Goal: Communication & Community: Connect with others

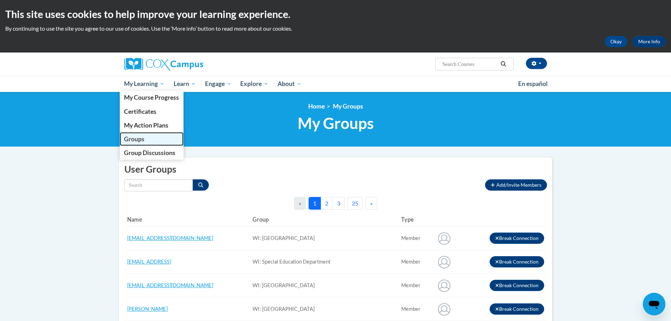
click at [147, 142] on link "Groups" at bounding box center [152, 139] width 64 height 14
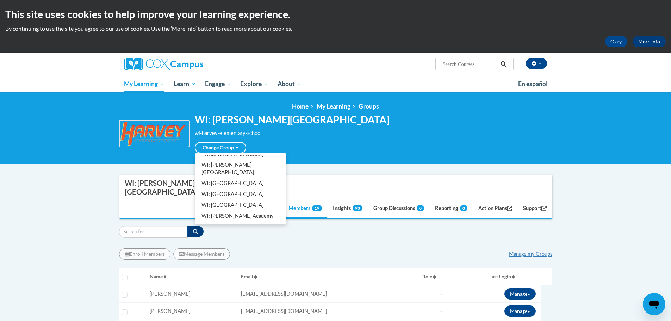
scroll to position [246, 0]
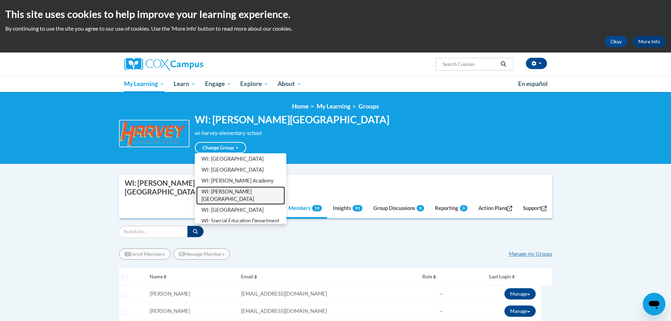
click at [216, 195] on link "WI: [PERSON_NAME][GEOGRAPHIC_DATA]" at bounding box center [240, 195] width 89 height 18
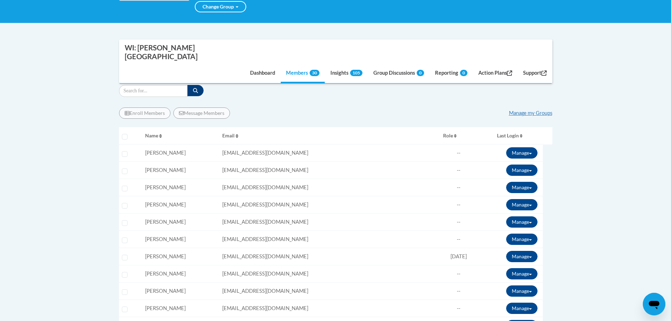
scroll to position [176, 0]
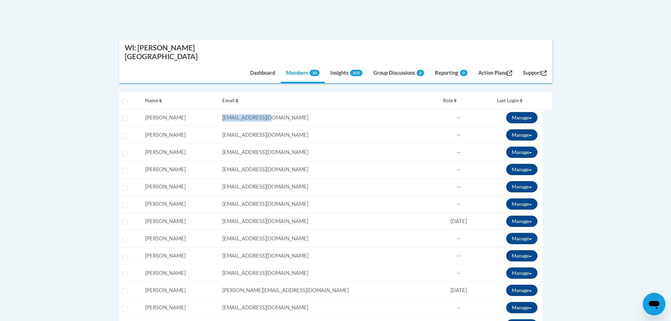
drag, startPoint x: 327, startPoint y: 96, endPoint x: 259, endPoint y: 94, distance: 68.7
click at [259, 109] on tr "Select learner Name: Ursula Angotti Email: uangotti@kusd.edu Role: Member Progr…" at bounding box center [335, 117] width 433 height 17
copy tr "Email: uangotti@kusd.edu"
click at [343, 126] on td "Email: aashburn@kusd.edu" at bounding box center [329, 134] width 221 height 17
drag, startPoint x: 343, startPoint y: 111, endPoint x: 246, endPoint y: 105, distance: 97.0
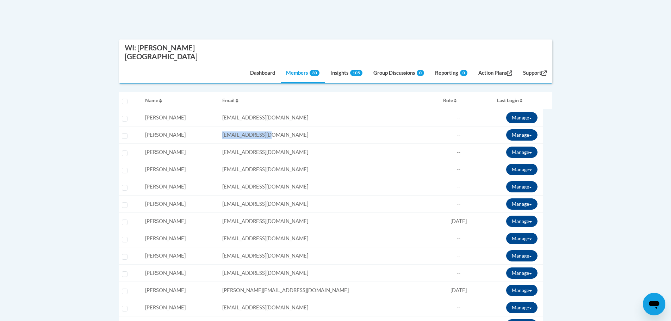
click at [248, 126] on tr "Select learner Name: Amy Ashburn Email: aashburn@kusd.edu Role: Member Progress…" at bounding box center [335, 134] width 433 height 17
copy tr "Email: aashburn@kusd.edu"
click at [325, 144] on td "Email: cbasaldu@kusd.edu" at bounding box center [329, 152] width 221 height 17
drag, startPoint x: 324, startPoint y: 128, endPoint x: 253, endPoint y: 130, distance: 70.4
click at [253, 144] on tr "Select learner Name: Charles Basaldua Email: cbasaldu@kusd.edu Role: Member Pro…" at bounding box center [335, 152] width 433 height 17
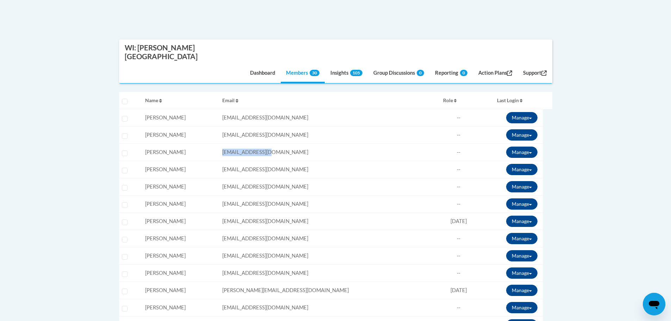
copy tr "Email: cbasaldu@kusd.edu"
drag, startPoint x: 327, startPoint y: 144, endPoint x: 254, endPoint y: 146, distance: 72.9
click at [254, 161] on tr "Select learner Name: Jessica Bereza Email: jbereza@kusd.edu Role: Member Progre…" at bounding box center [335, 169] width 433 height 17
copy tr "Email: jbereza@kusd.edu"
drag, startPoint x: 304, startPoint y: 162, endPoint x: 259, endPoint y: 165, distance: 45.5
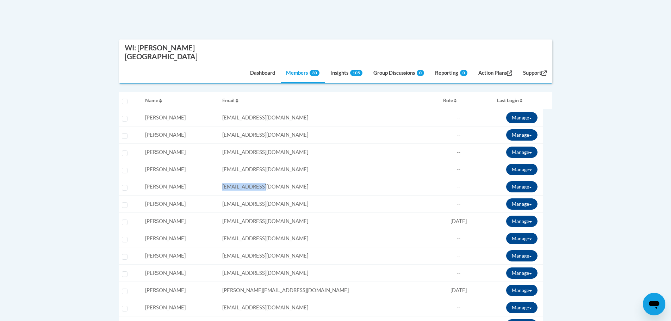
click at [259, 178] on tr "Select learner Name: Damon Blise Email: dblise@kusd.edu Role: Member Progress: …" at bounding box center [335, 186] width 433 height 17
copy tr "Email: dblise@kusd.edu"
drag, startPoint x: 316, startPoint y: 181, endPoint x: 255, endPoint y: 181, distance: 62.0
click at [255, 195] on tr "Select learner Name: Mallory Botello Email: mbotello@kusd.edu Role: Member Prog…" at bounding box center [335, 203] width 433 height 17
copy tr "Email: mbotello@kusd.edu"
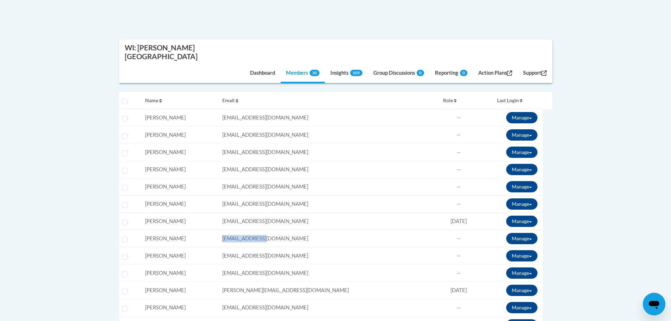
drag, startPoint x: 315, startPoint y: 214, endPoint x: 257, endPoint y: 216, distance: 58.5
click at [257, 230] on tr "Select learner Name: Garry Combs Email: gcombs@kusd.edu Role: Member Progress: …" at bounding box center [335, 238] width 433 height 17
copy tr "Email: gcombs@kusd.edu"
drag, startPoint x: 309, startPoint y: 230, endPoint x: 254, endPoint y: 232, distance: 55.0
click at [254, 247] on tr "Select learner Name: Elizabeth Corwith Email: ecorwith@kusd.edu Role: Member Pr…" at bounding box center [335, 255] width 433 height 17
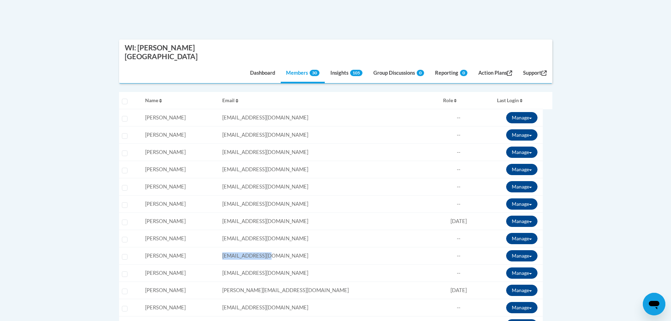
copy tr "Email: ecorwith@kusd.edu"
click at [334, 264] on td "Email: sdosemag@kusd.edu" at bounding box center [329, 272] width 221 height 17
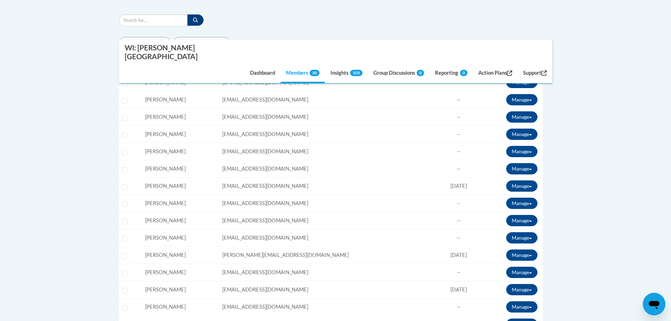
scroll to position [246, 0]
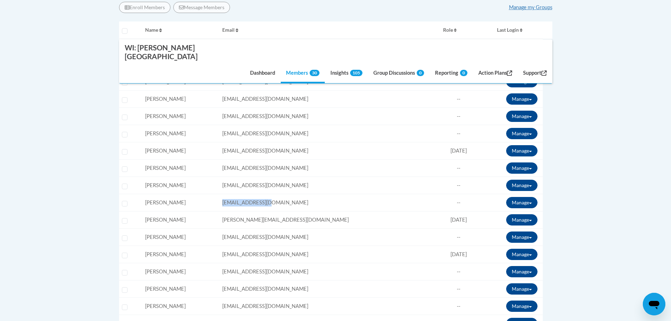
drag, startPoint x: 331, startPoint y: 180, endPoint x: 251, endPoint y: 178, distance: 79.9
click at [251, 194] on tr "Select learner Name: stacy dosemagen Email: sdosemag@kusd.edu Role: Member Prog…" at bounding box center [335, 202] width 433 height 17
copy tr "Email: sdosemag@kusd.edu"
drag, startPoint x: 323, startPoint y: 193, endPoint x: 256, endPoint y: 194, distance: 66.5
click at [256, 211] on tr "Select learner Name: Jaime Eickner Email: jeickner@kusd.edu Role: Member Progre…" at bounding box center [335, 219] width 433 height 17
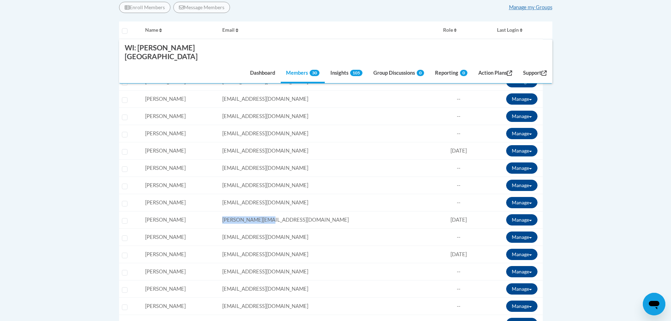
copy tr "Email: jeickner@kusd.edu"
drag, startPoint x: 324, startPoint y: 210, endPoint x: 258, endPoint y: 212, distance: 66.6
click at [258, 228] on tr "Select learner Name: Cody Frykman Email: cfrykman@kusd.edu Role: Member Progres…" at bounding box center [335, 236] width 433 height 17
drag, startPoint x: 321, startPoint y: 230, endPoint x: 254, endPoint y: 231, distance: 67.6
click at [254, 246] on tr "Select learner Name: Joseph Gerou Email: jgerou@kusd.edu Role: Member Progress:…" at bounding box center [335, 254] width 433 height 17
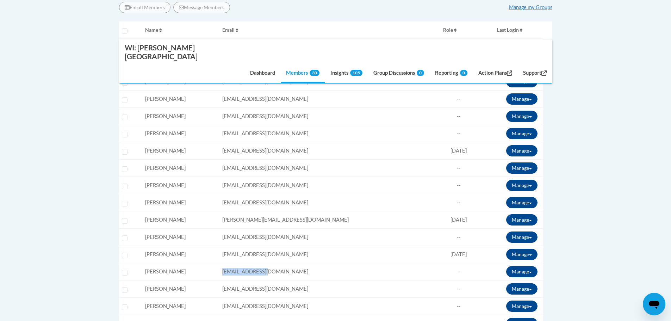
drag, startPoint x: 315, startPoint y: 249, endPoint x: 253, endPoint y: 246, distance: 62.8
click at [253, 263] on tr "Select learner Name: Jon Harris Email: jharris@kusd.edu Role: Member Progress: …" at bounding box center [335, 271] width 433 height 17
click at [306, 211] on td "Email: jeickner@kusd.edu" at bounding box center [329, 219] width 221 height 17
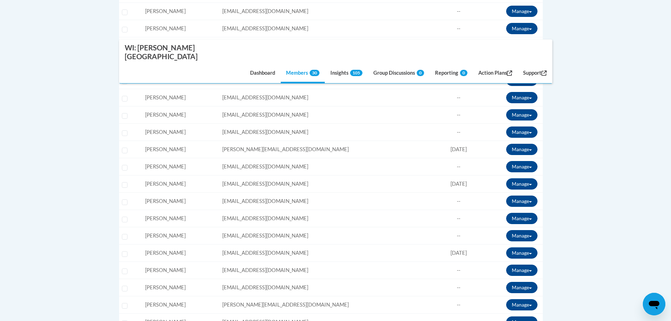
scroll to position [352, 0]
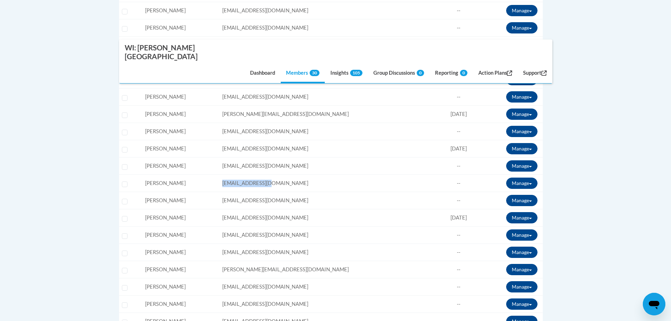
drag, startPoint x: 307, startPoint y: 162, endPoint x: 257, endPoint y: 163, distance: 50.0
click at [258, 175] on tr "Select learner Name: Stephanie Harshburger Email: sharshbu@kusd.edu Role: Membe…" at bounding box center [335, 183] width 433 height 17
click at [312, 192] on td "Email: lhoover@kusd.edu" at bounding box center [329, 200] width 221 height 17
drag, startPoint x: 324, startPoint y: 179, endPoint x: 246, endPoint y: 181, distance: 77.1
click at [246, 192] on tr "Select learner Name: Lindsay Hoover Email: lhoover@kusd.edu Role: Member Progre…" at bounding box center [335, 200] width 433 height 17
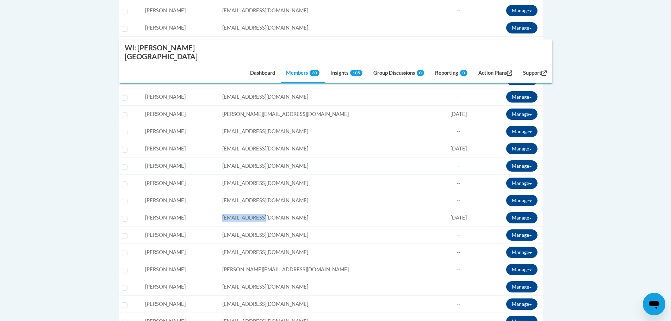
drag, startPoint x: 319, startPoint y: 192, endPoint x: 252, endPoint y: 196, distance: 67.3
click at [252, 209] on tr "Select learner Name: Janette Houte Email: jhoute@kusd.edu Role: Member Progress…" at bounding box center [335, 217] width 433 height 17
drag, startPoint x: 330, startPoint y: 213, endPoint x: 246, endPoint y: 212, distance: 84.5
click at [246, 226] on tr "Select learner Name: Maggie Jagel Email: mjagel@kusd.edu Role: Member Progress:…" at bounding box center [335, 234] width 433 height 17
drag, startPoint x: 325, startPoint y: 229, endPoint x: 252, endPoint y: 228, distance: 73.2
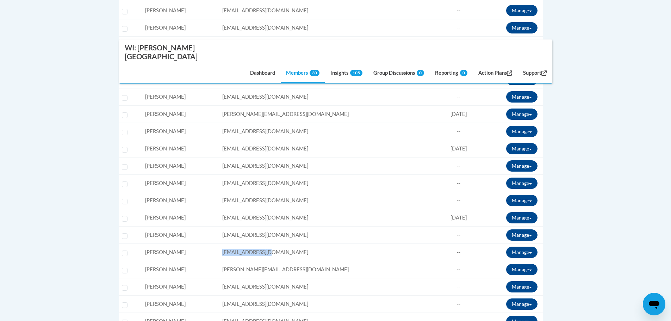
click at [252, 244] on tr "Select learner Name: jane Kasianowicz Email: jkasiano@kusd.edu Role: Member Pro…" at bounding box center [335, 252] width 433 height 17
drag, startPoint x: 314, startPoint y: 248, endPoint x: 257, endPoint y: 249, distance: 56.7
click at [257, 261] on tr "Select learner Name: Erik Lane Email: elane@kusd.edu Role: Member Progress: 95%…" at bounding box center [335, 269] width 433 height 17
click at [318, 278] on td "Email: hlane@kusd.edu" at bounding box center [329, 286] width 221 height 17
drag, startPoint x: 288, startPoint y: 264, endPoint x: 237, endPoint y: 264, distance: 51.0
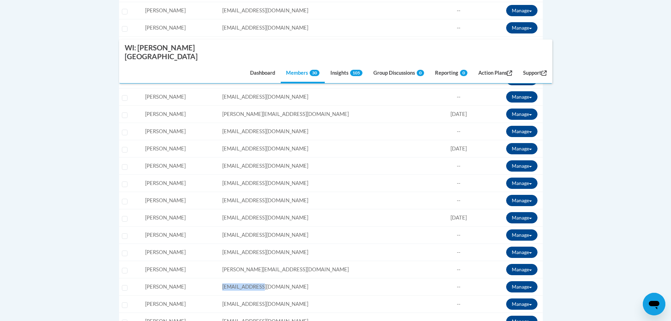
click at [237, 278] on tr "Select learner Name: Hayley Lane Email: hlane@kusd.edu Role: Member Progress: 9…" at bounding box center [335, 286] width 433 height 17
click at [313, 295] on td "Email: cleach@kusd.edu" at bounding box center [329, 303] width 221 height 17
drag, startPoint x: 313, startPoint y: 280, endPoint x: 246, endPoint y: 279, distance: 66.9
click at [246, 295] on tr "Select learner Name: Christina Leach Email: cleach@kusd.edu Role: Member Progre…" at bounding box center [335, 303] width 433 height 17
click at [358, 295] on td "Email: cleach@kusd.edu" at bounding box center [329, 303] width 221 height 17
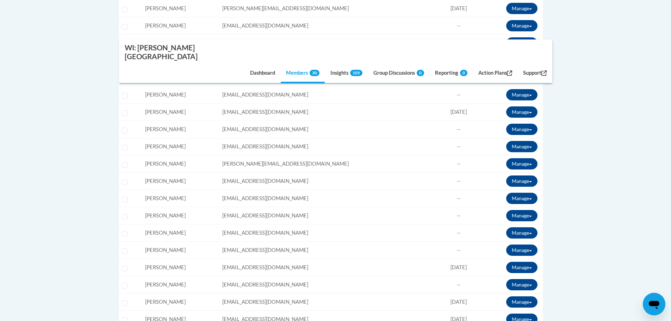
scroll to position [493, 0]
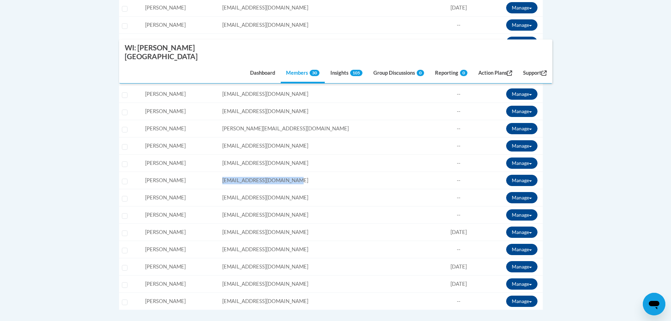
drag, startPoint x: 344, startPoint y: 157, endPoint x: 249, endPoint y: 158, distance: 95.4
click at [249, 172] on tr "Select learner Name: Cora Loendorf Email: cloendor@teachers.kusd.edu Role: Memb…" at bounding box center [335, 180] width 433 height 17
drag, startPoint x: 321, startPoint y: 190, endPoint x: 248, endPoint y: 187, distance: 73.3
click at [248, 206] on tr "Select learner Name: Kimberley Parker Email: kaparker@kusd.edu Role: Member Pro…" at bounding box center [335, 214] width 433 height 17
drag, startPoint x: 319, startPoint y: 209, endPoint x: 253, endPoint y: 212, distance: 65.5
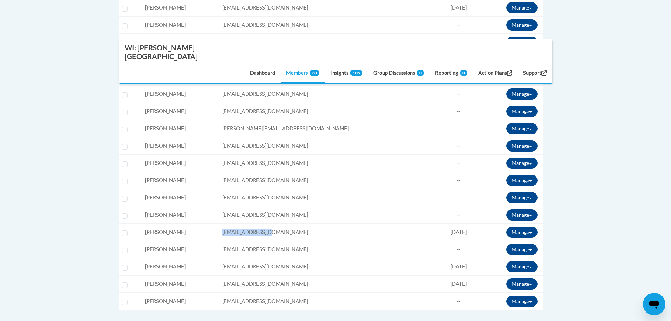
click at [253, 224] on tr "Select learner Name: Allyson Povkovich Email: apovkovi@kusd.edu Role: Member Pr…" at bounding box center [335, 232] width 433 height 17
drag, startPoint x: 317, startPoint y: 224, endPoint x: 247, endPoint y: 225, distance: 69.7
click at [249, 241] on tr "Select learner Name: Kelly Sangbusch Email: ksangbus@kusd.edu Role: Member Prog…" at bounding box center [335, 249] width 433 height 17
drag, startPoint x: 325, startPoint y: 241, endPoint x: 252, endPoint y: 244, distance: 72.3
click at [253, 258] on tr "Select learner Name: Courtney Sennett Email: csennett@kusd.edu Role: Member Pro…" at bounding box center [335, 266] width 433 height 17
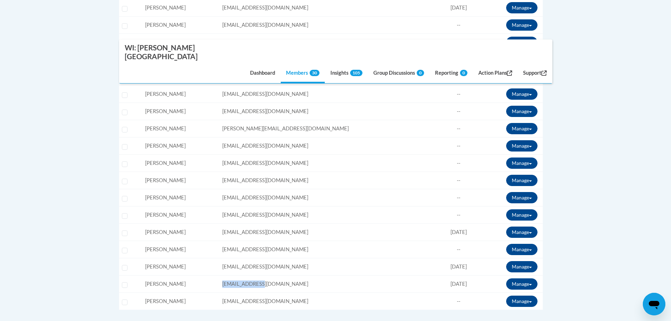
drag, startPoint x: 314, startPoint y: 259, endPoint x: 248, endPoint y: 257, distance: 65.5
click at [251, 275] on tr "Select learner Name: Jace Wehr Email: jwehr@kusd.edu Role: Member Progress: 100…" at bounding box center [335, 283] width 433 height 17
drag, startPoint x: 322, startPoint y: 276, endPoint x: 240, endPoint y: 275, distance: 82.0
click at [241, 293] on tr "Select learner Name: Katie Wtorkowski Email: kwtorkow@kusd.edu Role: Member Pro…" at bounding box center [335, 301] width 433 height 17
drag, startPoint x: 322, startPoint y: 296, endPoint x: 321, endPoint y: 276, distance: 20.5
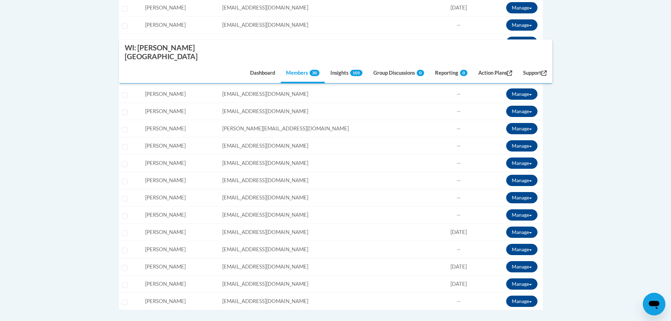
click at [322, 296] on div "Enroll Members Message Members Manage my Groups « 1 » Selecting Name Email --" at bounding box center [335, 59] width 433 height 619
drag, startPoint x: 321, startPoint y: 175, endPoint x: 251, endPoint y: 176, distance: 70.1
click at [251, 189] on tr "Select learner Name: stephanie lukawski Email: sldaley@kusd.edu Role: Member Pr…" at bounding box center [335, 197] width 433 height 17
click at [66, 146] on body "This site uses cookies to help improve your learning experience. By continuing …" at bounding box center [335, 24] width 671 height 1034
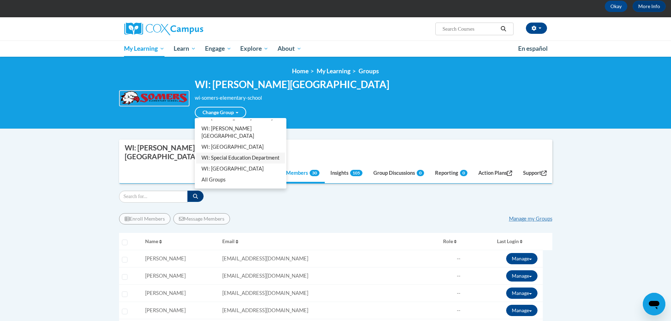
scroll to position [70, 0]
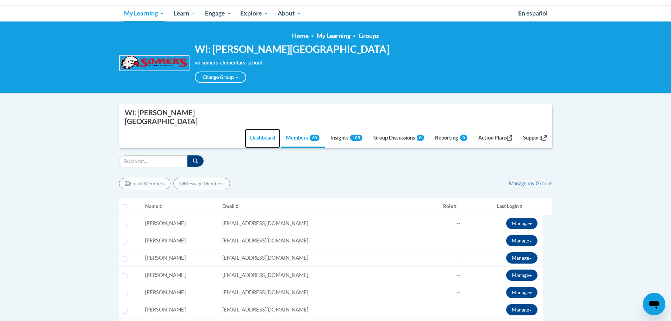
click at [255, 129] on link "Dashboard" at bounding box center [263, 138] width 36 height 19
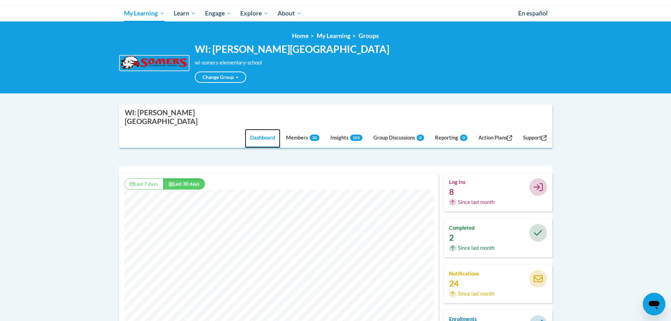
scroll to position [180, 319]
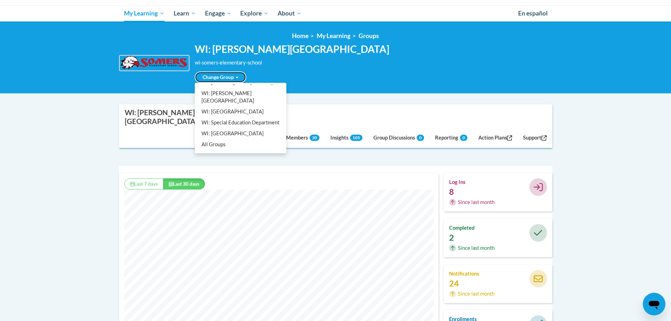
click at [231, 77] on link "Change Group" at bounding box center [220, 76] width 51 height 11
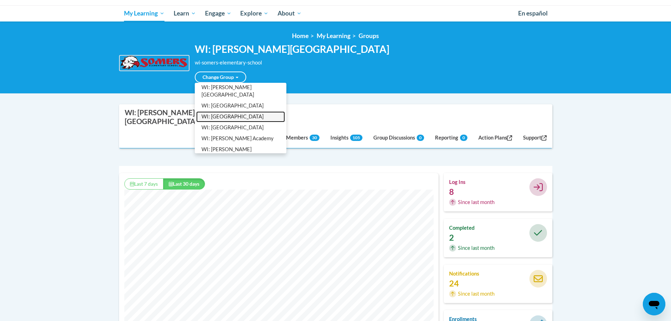
click at [236, 111] on link "WI: [GEOGRAPHIC_DATA]" at bounding box center [240, 116] width 89 height 11
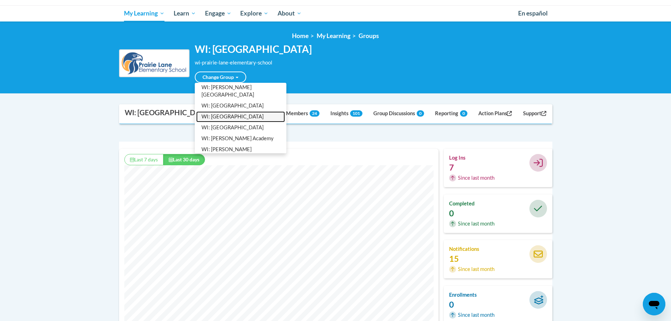
scroll to position [180, 319]
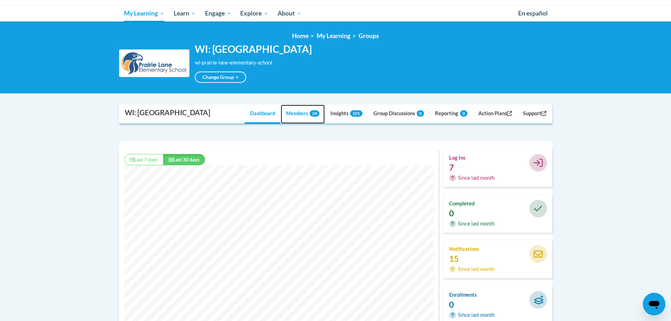
click at [300, 124] on link "Members 24" at bounding box center [303, 114] width 44 height 19
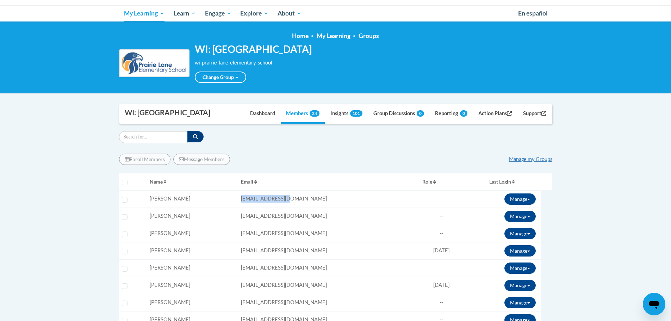
drag, startPoint x: 293, startPoint y: 213, endPoint x: 243, endPoint y: 213, distance: 50.0
click at [243, 207] on tr "Select learner Name: Laura Ashford Email: lashford@kusd.edu Role: Member Progre…" at bounding box center [335, 198] width 433 height 17
click at [310, 225] on td "Email: kmwillia@kusd.edu" at bounding box center [328, 215] width 181 height 17
drag, startPoint x: 313, startPoint y: 230, endPoint x: 245, endPoint y: 233, distance: 67.6
click at [245, 225] on tr "Select learner Name: Kaitlyn Boyle Email: kmwillia@kusd.edu Role: Member Progre…" at bounding box center [335, 215] width 433 height 17
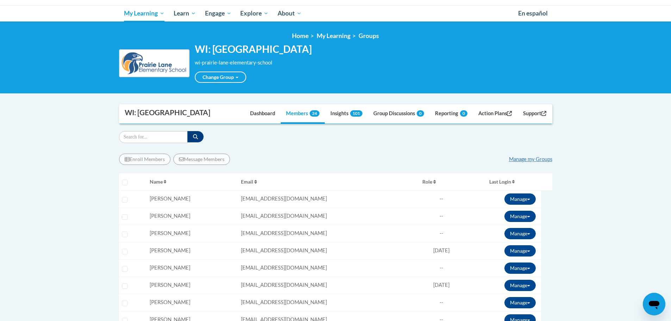
click at [319, 242] on td "Email: nbrown@kusd.edu" at bounding box center [328, 233] width 181 height 17
drag, startPoint x: 322, startPoint y: 248, endPoint x: 242, endPoint y: 246, distance: 79.9
click at [244, 242] on tr "Select learner Name: Nicolette Brown Email: nbrown@kusd.edu Role: Member Progre…" at bounding box center [335, 233] width 433 height 17
click at [308, 259] on td "Email: aburmeis@kusd.edu" at bounding box center [328, 250] width 181 height 17
drag, startPoint x: 268, startPoint y: 270, endPoint x: 239, endPoint y: 268, distance: 29.3
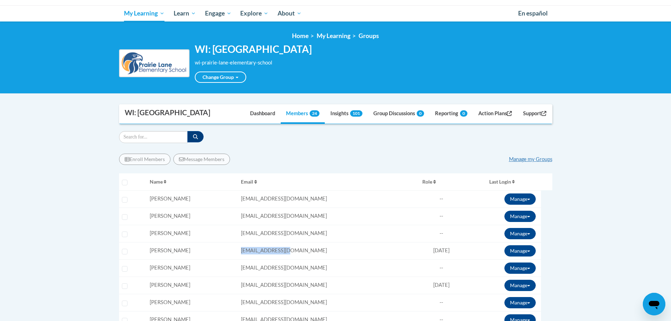
click at [239, 259] on tr "Select learner Name: Athena Burmeister Email: aburmeis@kusd.edu Role: Member Pr…" at bounding box center [335, 250] width 433 height 17
click at [324, 259] on td "Email: aburmeis@kusd.edu" at bounding box center [328, 250] width 181 height 17
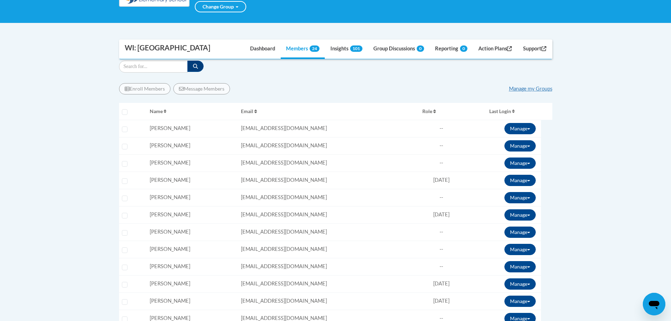
scroll to position [176, 0]
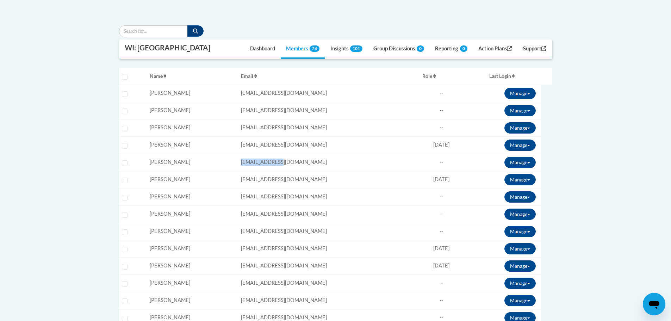
drag, startPoint x: 302, startPoint y: 181, endPoint x: 243, endPoint y: 175, distance: 59.8
click at [243, 171] on tr "Select learner Name: Hannah Fick Email: hfick@kusd.edu Role: Member Progress: 9…" at bounding box center [335, 161] width 433 height 17
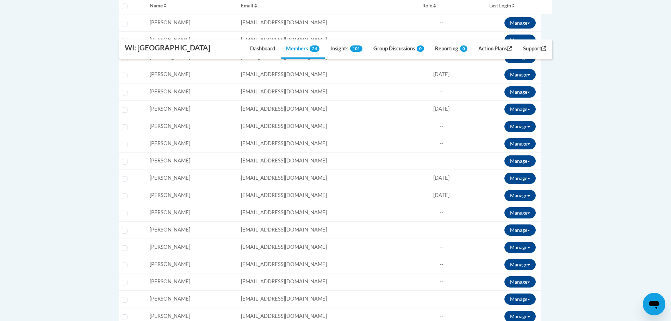
click at [316, 118] on td "Email: mgore@kusd.edu" at bounding box center [328, 108] width 181 height 17
drag, startPoint x: 313, startPoint y: 125, endPoint x: 240, endPoint y: 128, distance: 73.6
click at [240, 118] on tr "Select learner Name: Mackenzie Gore Email: mgore@kusd.edu Role: Member Progress…" at bounding box center [335, 108] width 433 height 17
click at [320, 152] on td "Email: khart@kusd.edu" at bounding box center [328, 143] width 181 height 17
drag, startPoint x: 314, startPoint y: 144, endPoint x: 243, endPoint y: 133, distance: 72.2
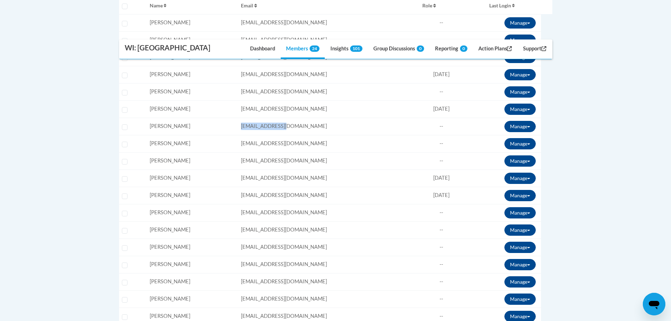
click at [243, 133] on tr "Select learner Name: Kimberly Hailer Email: khailer@kusd.edu Role: Member Progr…" at bounding box center [335, 126] width 433 height 17
drag, startPoint x: 303, startPoint y: 160, endPoint x: 245, endPoint y: 157, distance: 58.2
click at [245, 152] on tr "Select learner Name: Kendall Hart Email: khart@kusd.edu Role: Member Progress: …" at bounding box center [335, 143] width 433 height 17
drag, startPoint x: 305, startPoint y: 178, endPoint x: 246, endPoint y: 178, distance: 58.4
click at [246, 169] on tr "Select learner Name: Jean Johnson Email: jejohnso@kusd.edu Role: Member Progres…" at bounding box center [335, 160] width 433 height 17
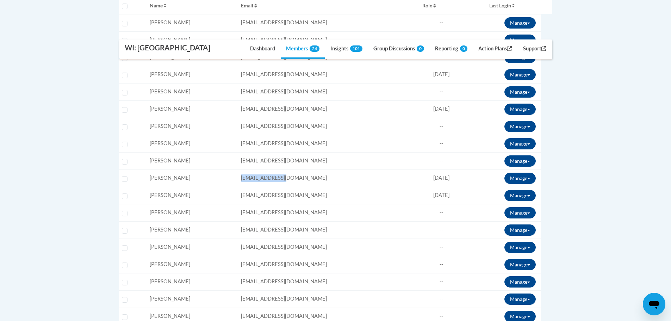
drag, startPoint x: 300, startPoint y: 195, endPoint x: 242, endPoint y: 193, distance: 57.8
click at [242, 187] on tr "Select learner Name: Heidi Larson Email: hlarson@kusd.edu Role: Member Progress…" at bounding box center [335, 177] width 433 height 17
drag, startPoint x: 315, startPoint y: 215, endPoint x: 241, endPoint y: 213, distance: 73.6
click at [241, 204] on tr "Select learner Name: Emily Lawler Email: ealawler@kusd.edu Role: Member Progres…" at bounding box center [335, 195] width 433 height 17
drag, startPoint x: 307, startPoint y: 228, endPoint x: 237, endPoint y: 228, distance: 70.1
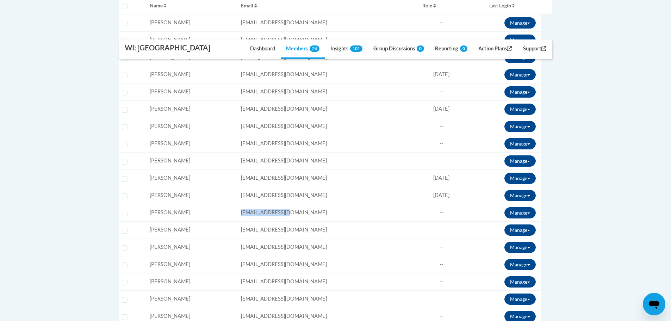
click at [237, 221] on tr "Select learner Name: Amie Miller Email: acmiller@kusd.edu Role: Member Progress…" at bounding box center [335, 212] width 433 height 17
drag, startPoint x: 322, startPoint y: 245, endPoint x: 238, endPoint y: 238, distance: 84.4
click at [238, 238] on tr "Select learner Name: Carrie Neu Email: cneu@teachers.kusd.edu Role: Member Prog…" at bounding box center [335, 229] width 433 height 17
click at [311, 256] on td "Email: tnickel@kusd.edu" at bounding box center [328, 246] width 181 height 17
drag, startPoint x: 301, startPoint y: 262, endPoint x: 219, endPoint y: 256, distance: 81.9
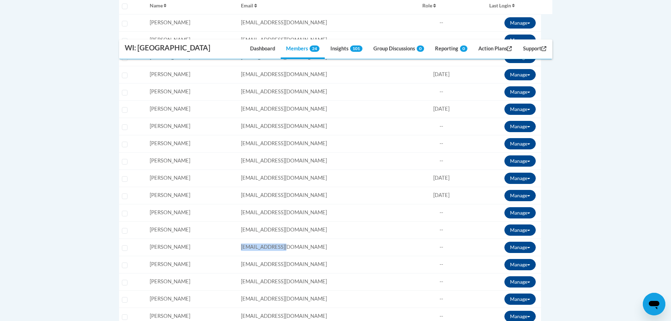
click at [224, 256] on tr "Select learner Name: Timothy Nickel Email: tnickel@kusd.edu Role: Member Progre…" at bounding box center [335, 246] width 433 height 17
drag, startPoint x: 311, startPoint y: 281, endPoint x: 230, endPoint y: 281, distance: 81.3
click at [233, 273] on tr "Select learner Name: Emma Oster Email: eoster@kusd.edu Role: Member Progress: 1…" at bounding box center [335, 264] width 433 height 17
drag, startPoint x: 290, startPoint y: 297, endPoint x: 237, endPoint y: 296, distance: 53.2
click at [237, 290] on tr "Select learner Name: Lora Owens Email: lowens@kusd.edu Role: Member Progress: 9…" at bounding box center [335, 281] width 433 height 17
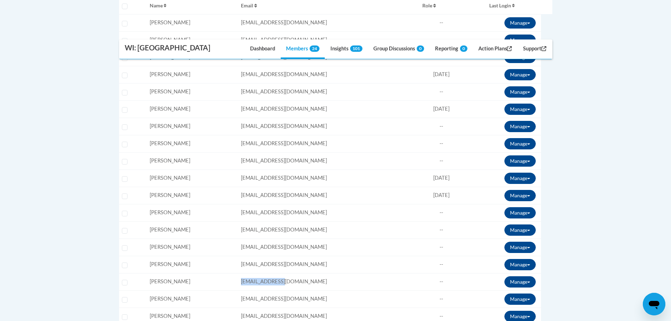
click at [339, 221] on td "Email: acmiller@kusd.edu" at bounding box center [328, 212] width 181 height 17
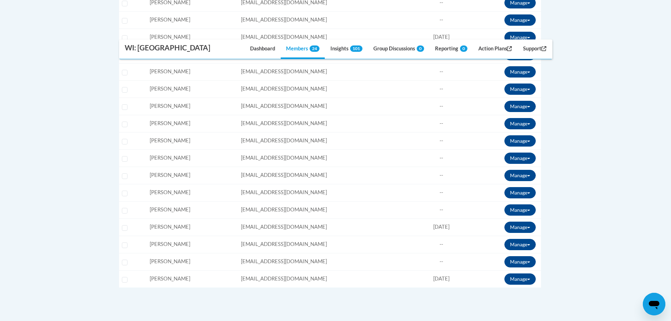
scroll to position [422, 0]
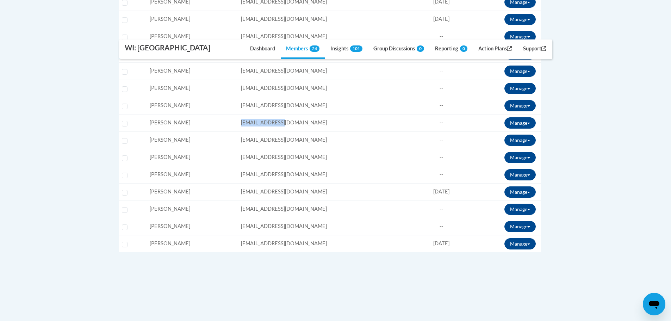
drag, startPoint x: 294, startPoint y: 139, endPoint x: 222, endPoint y: 131, distance: 71.9
click at [222, 131] on tr "Select learner Name: Carly Remus Email: cremus@kusd.edu Role: Member Progress: …" at bounding box center [335, 122] width 433 height 17
drag, startPoint x: 307, startPoint y: 154, endPoint x: 220, endPoint y: 153, distance: 87.0
click at [225, 149] on tr "Select learner Name: Beth Ricciardi Email: bricciar@kusd.edu Role: Member Progr…" at bounding box center [335, 139] width 433 height 17
drag, startPoint x: 310, startPoint y: 176, endPoint x: 245, endPoint y: 177, distance: 65.5
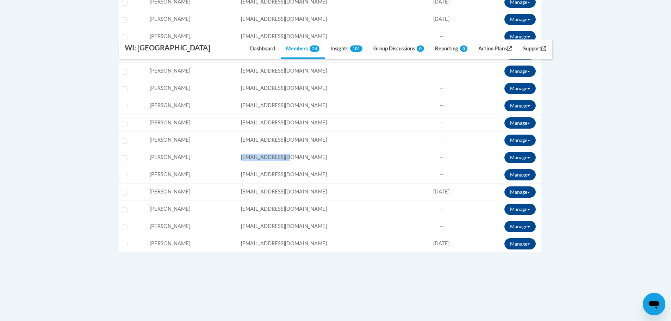
click at [250, 166] on tr "Select learner Name: Amy Robleski Email: aroblesk@kusd.edu Role: Member Progres…" at bounding box center [335, 157] width 433 height 17
drag, startPoint x: 302, startPoint y: 189, endPoint x: 234, endPoint y: 190, distance: 68.0
click at [238, 183] on tr "Select learner Name: Dana Slotkus Email: dslotkus@kusd.edu Role: Member Progres…" at bounding box center [335, 174] width 433 height 17
drag, startPoint x: 305, startPoint y: 205, endPoint x: 225, endPoint y: 206, distance: 79.9
click at [227, 200] on tr "Select learner Name: Julie Sulamoyo Email: jsulamoy@kusd.edu Role: Member Progr…" at bounding box center [335, 191] width 433 height 17
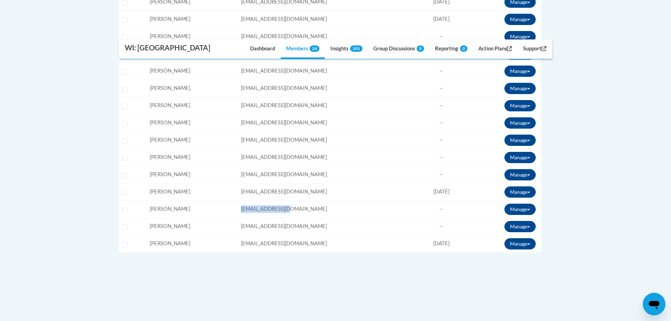
drag, startPoint x: 309, startPoint y: 219, endPoint x: 237, endPoint y: 219, distance: 72.2
click at [237, 218] on tr "Select learner Name: Heidi Tobalsky Email: htobalsk@kusd.edu Role: Member Progr…" at bounding box center [335, 208] width 433 height 17
drag, startPoint x: 314, startPoint y: 242, endPoint x: 225, endPoint y: 243, distance: 89.4
click at [227, 235] on tr "Select learner Name: Andrew Werkema Email: awerkema@kusd.edu Role: Member Progr…" at bounding box center [335, 226] width 433 height 17
drag, startPoint x: 310, startPoint y: 261, endPoint x: 191, endPoint y: 257, distance: 119.1
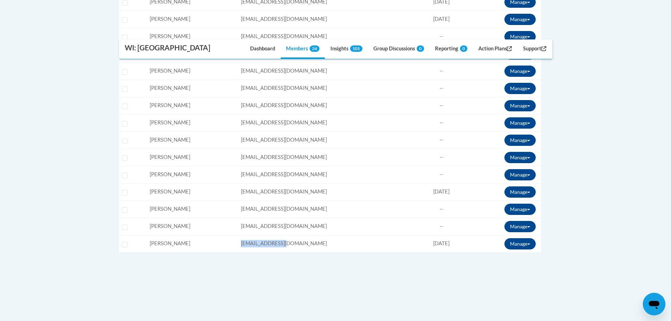
click at [213, 252] on tr "Select learner Name: Jane Wilker Email: jwilker@kusd.edu Role: Member Progress:…" at bounding box center [335, 243] width 433 height 17
drag, startPoint x: 372, startPoint y: 293, endPoint x: 320, endPoint y: 285, distance: 52.4
click at [372, 293] on div "Enroll Members Message Members Manage my Groups « 1 » Selecting Name Email --" at bounding box center [335, 54] width 433 height 516
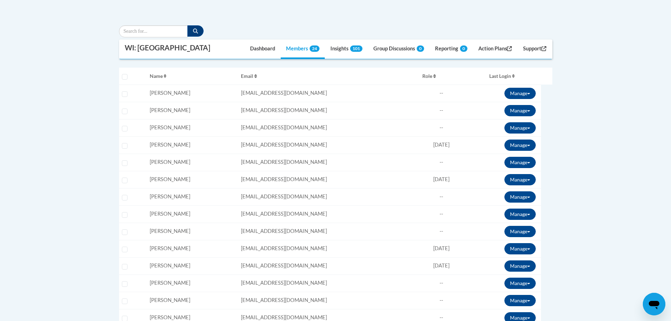
scroll to position [106, 0]
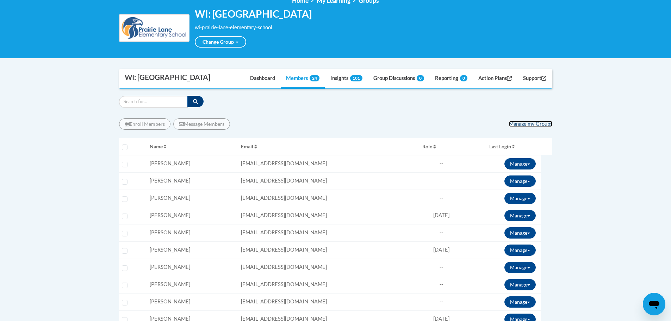
click at [522, 127] on link "Manage my Groups" at bounding box center [530, 124] width 43 height 6
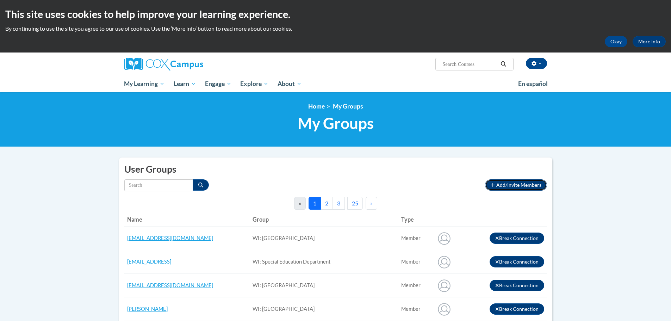
drag, startPoint x: 0, startPoint y: 0, endPoint x: 529, endPoint y: 183, distance: 559.4
click at [529, 183] on span "Add/Invite Members" at bounding box center [518, 185] width 45 height 6
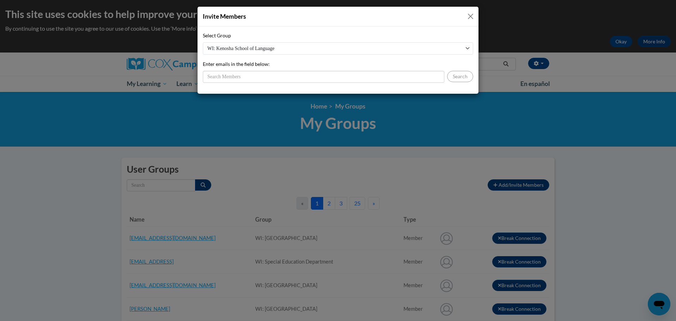
click at [247, 48] on select "WI: Kenosha School of Language WI: Nash Elementary School WI: ESL Department WI…" at bounding box center [338, 48] width 270 height 12
select select "19271150-0000-0000-0000-000000000000"
click at [203, 42] on select "WI: Kenosha School of Language WI: Nash Elementary School WI: ESL Department WI…" at bounding box center [338, 48] width 270 height 12
click at [248, 77] on input "Enter emails in the field below:" at bounding box center [323, 77] width 241 height 12
type input "rgaluska@kusd.edu"
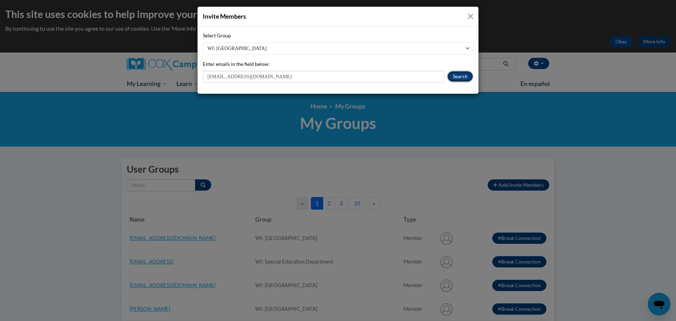
click at [456, 80] on button "Search" at bounding box center [460, 76] width 26 height 11
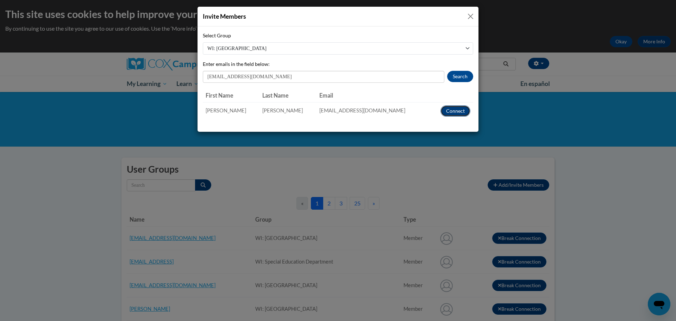
click at [451, 110] on button "Connect" at bounding box center [455, 110] width 30 height 11
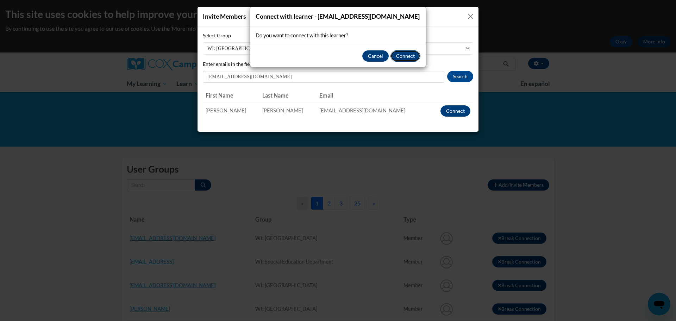
click at [415, 58] on button "Connect" at bounding box center [405, 55] width 30 height 11
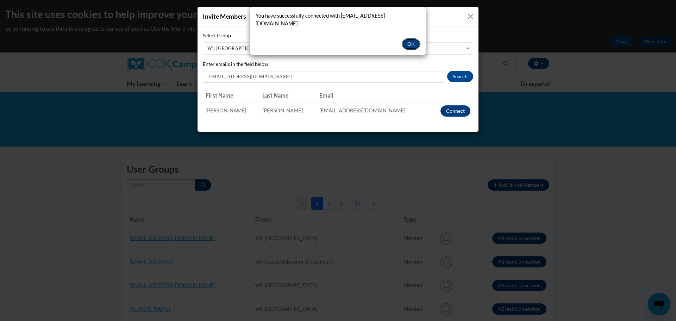
click at [412, 38] on button "OK" at bounding box center [411, 43] width 19 height 11
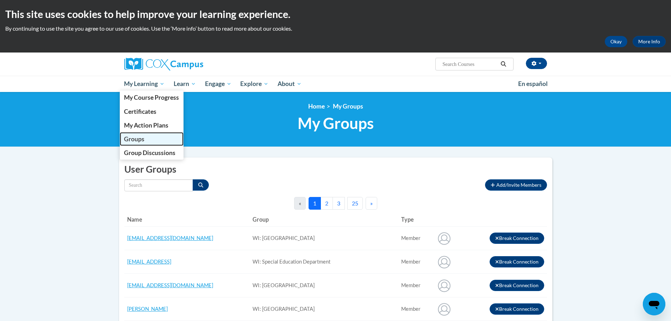
click at [140, 138] on span "Groups" at bounding box center [134, 138] width 20 height 7
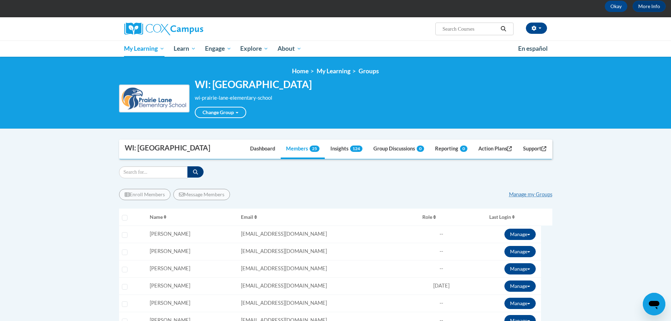
scroll to position [106, 0]
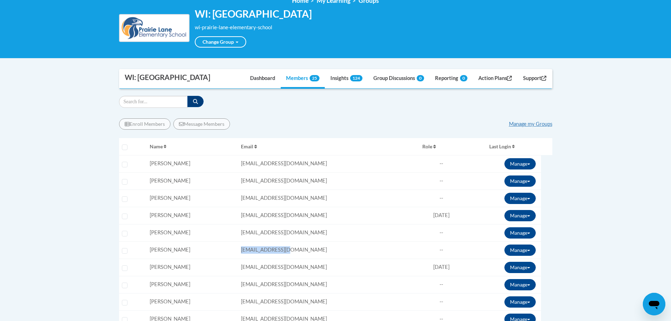
drag, startPoint x: 322, startPoint y: 265, endPoint x: 225, endPoint y: 257, distance: 98.2
click at [230, 258] on tr "Select learner Name: [PERSON_NAME] Email: [EMAIL_ADDRESS][DOMAIN_NAME] Role: Me…" at bounding box center [335, 249] width 433 height 17
copy tr "Email: [EMAIL_ADDRESS][DOMAIN_NAME]"
click at [290, 88] on link "Members 25" at bounding box center [303, 78] width 44 height 19
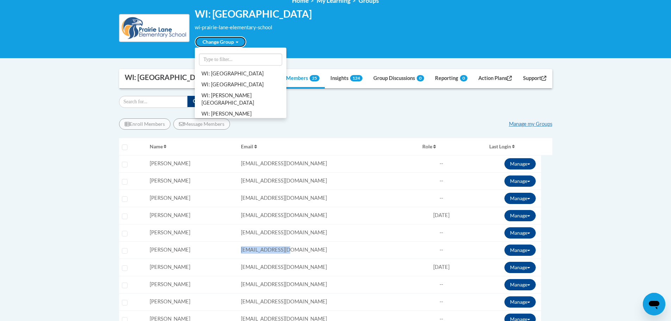
click at [210, 43] on link "Change Group" at bounding box center [220, 41] width 51 height 11
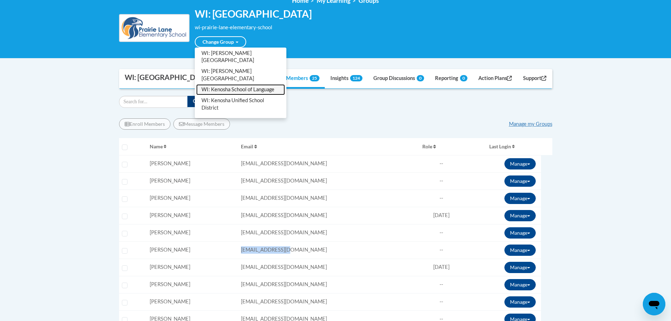
click at [225, 84] on link "WI: Kenosha School of Language" at bounding box center [240, 89] width 89 height 11
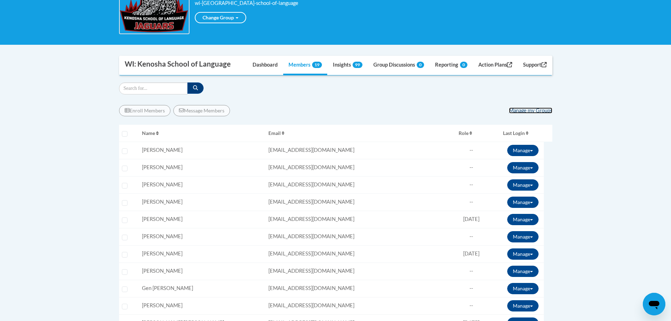
click at [532, 111] on link "Manage my Groups" at bounding box center [530, 110] width 43 height 6
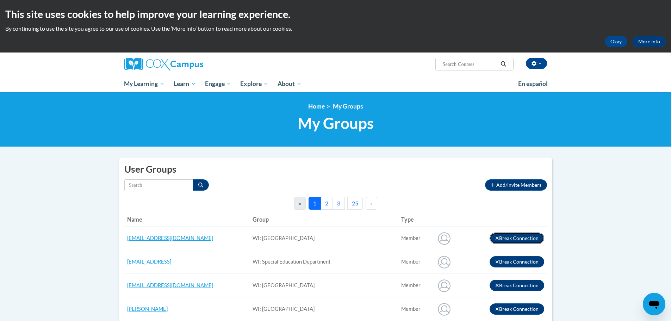
click at [531, 237] on button "Break Connection" at bounding box center [516, 237] width 55 height 11
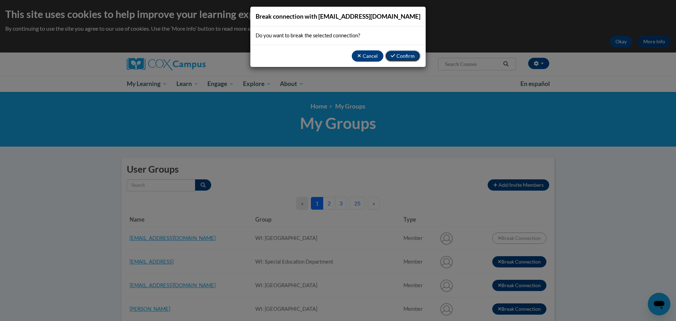
click at [401, 57] on button "Confirm" at bounding box center [402, 55] width 35 height 11
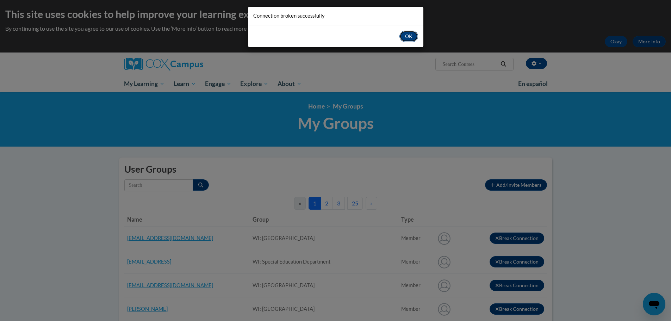
click at [403, 37] on button "OK" at bounding box center [408, 36] width 19 height 11
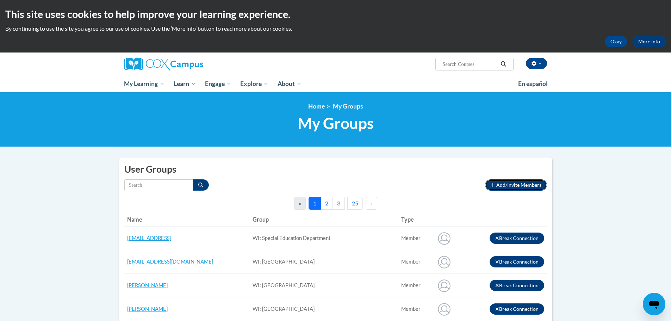
click at [509, 184] on span "Add/Invite Members" at bounding box center [518, 185] width 45 height 6
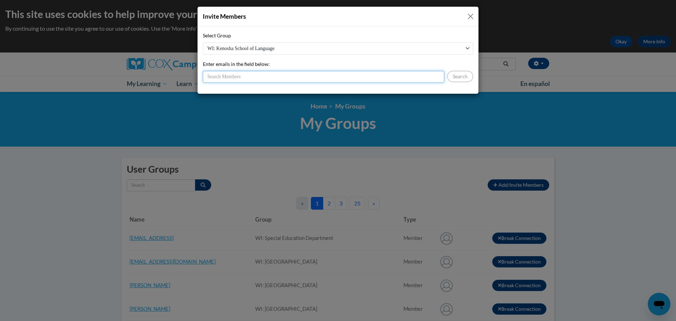
click at [242, 77] on input "Enter emails in the field below:" at bounding box center [323, 77] width 241 height 12
type input "[EMAIL_ADDRESS][DOMAIN_NAME]"
click at [451, 76] on button "Search" at bounding box center [460, 76] width 26 height 11
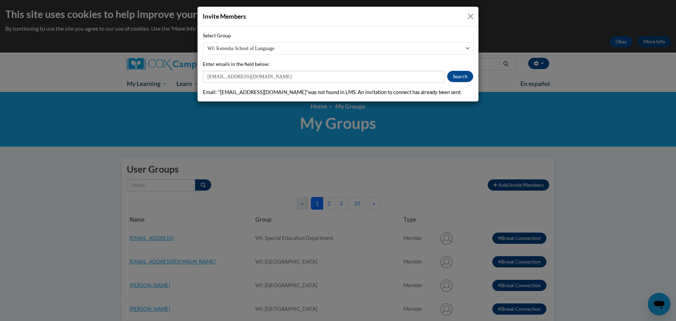
drag, startPoint x: 468, startPoint y: 17, endPoint x: 465, endPoint y: 21, distance: 4.8
click at [468, 17] on button "Close" at bounding box center [470, 16] width 9 height 9
